Goal: Information Seeking & Learning: Learn about a topic

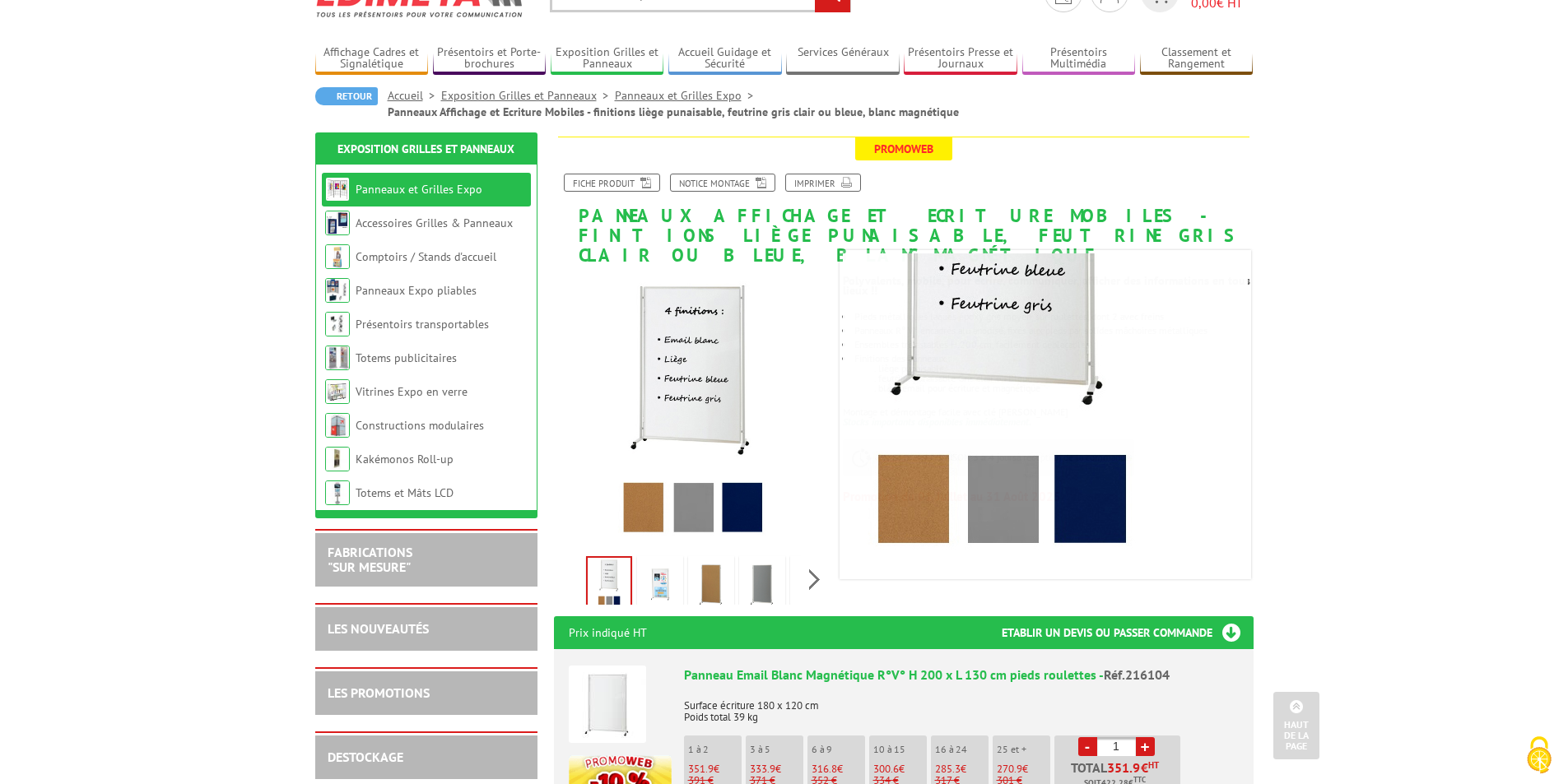
click at [719, 565] on img at bounding box center [711, 585] width 39 height 51
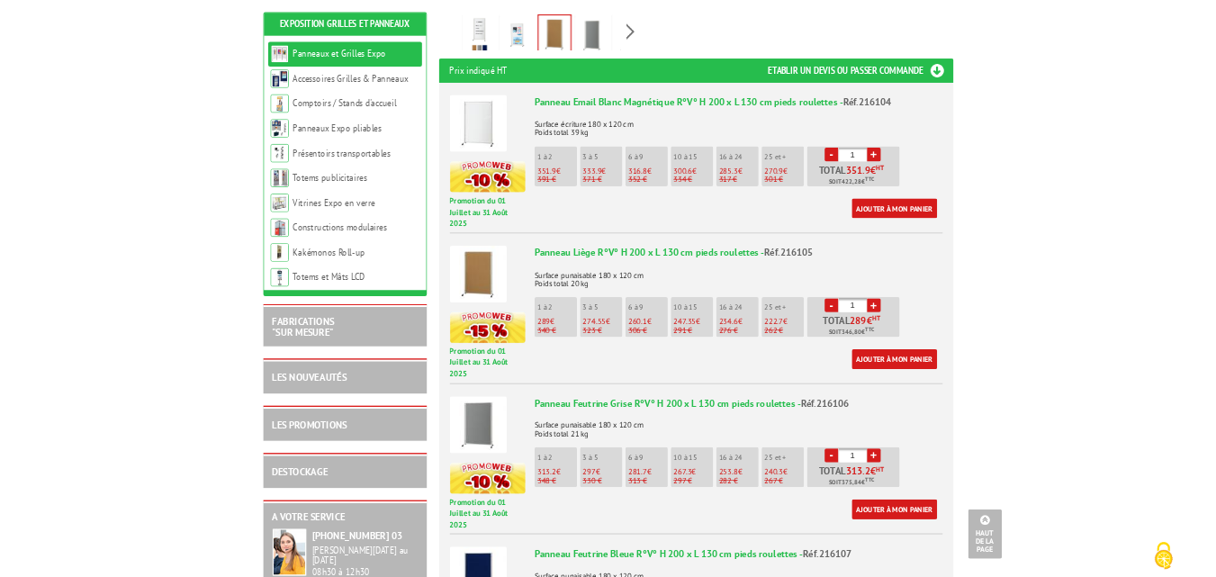
scroll to position [720, 0]
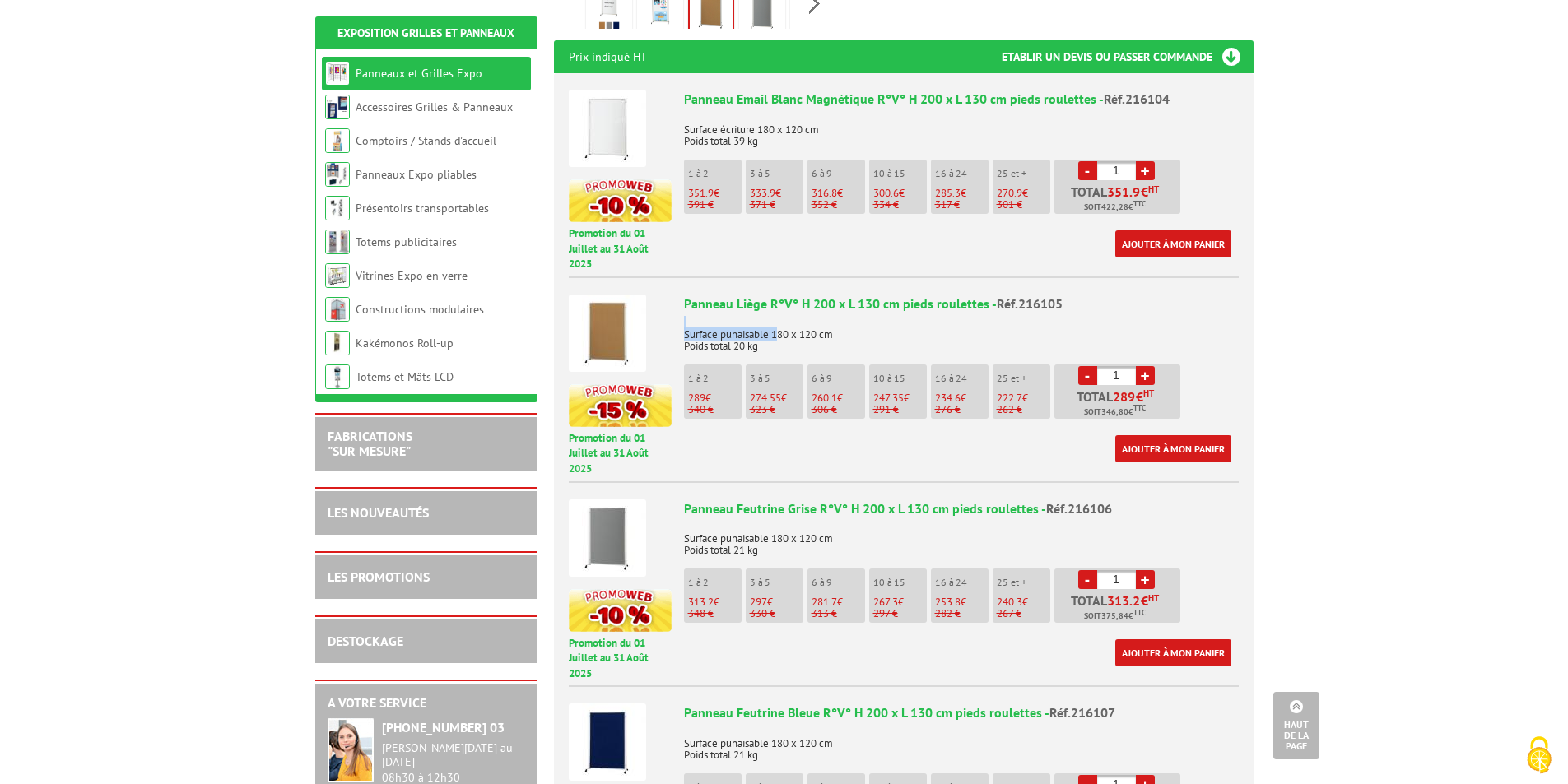
drag, startPoint x: 825, startPoint y: 307, endPoint x: 779, endPoint y: 309, distance: 46.0
click at [779, 317] on p "Surface punaisable 180 x 120 cm Poids total 20 kg" at bounding box center [961, 335] width 554 height 35
click at [800, 317] on p "Surface punaisable 180 x 120 cm Poids total 20 kg" at bounding box center [961, 335] width 554 height 35
drag, startPoint x: 838, startPoint y: 316, endPoint x: 774, endPoint y: 321, distance: 64.2
click at [774, 321] on p "Surface punaisable 180 x 120 cm Poids total 20 kg" at bounding box center [961, 335] width 554 height 35
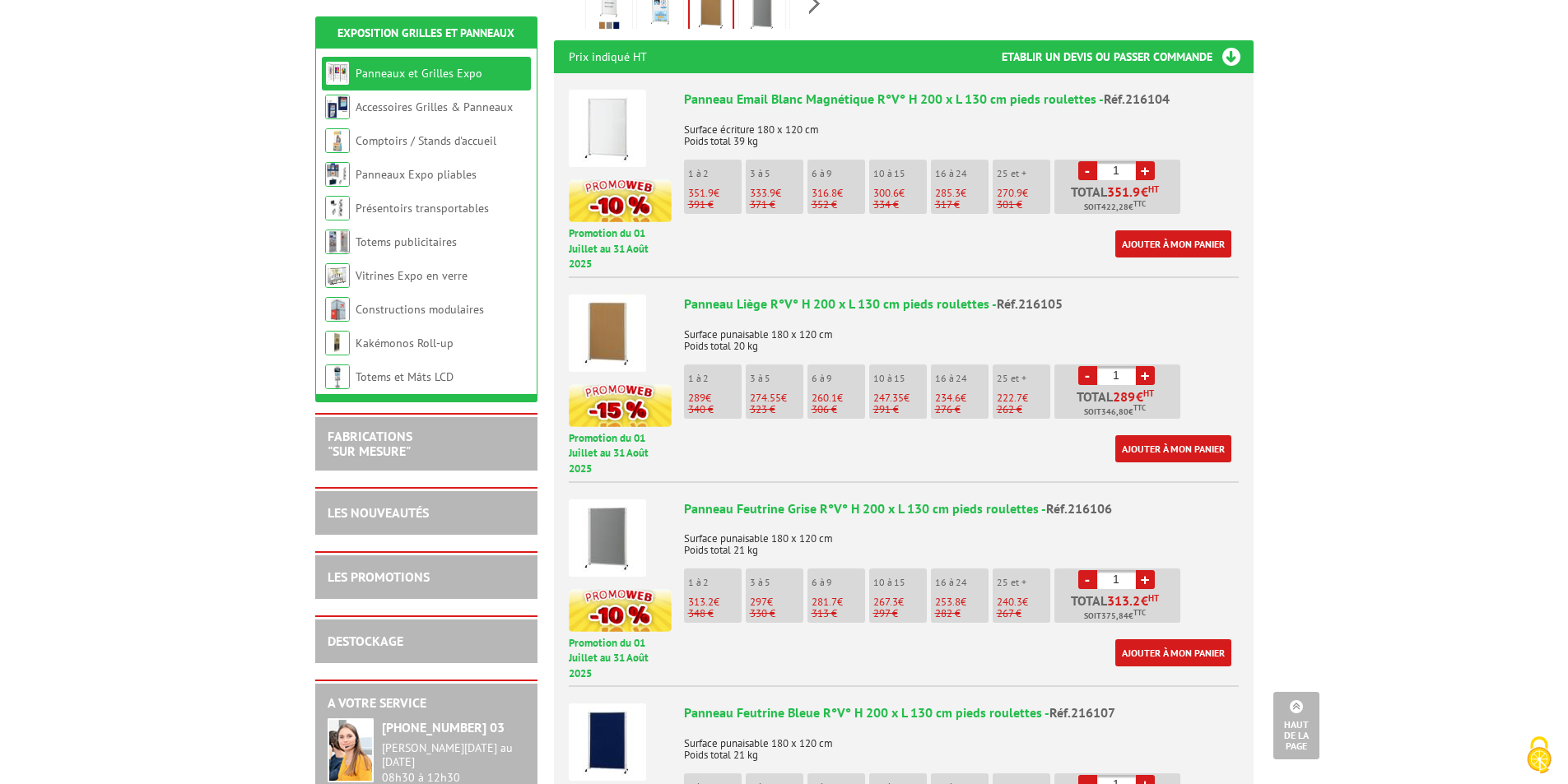
click at [858, 317] on p "Surface punaisable 180 x 120 cm Poids total 20 kg" at bounding box center [961, 335] width 554 height 35
drag, startPoint x: 838, startPoint y: 312, endPoint x: 772, endPoint y: 314, distance: 66.0
click at [772, 317] on p "Surface punaisable 180 x 120 cm Poids total 20 kg" at bounding box center [961, 335] width 554 height 35
copy p "180 x 120 cm"
